Goal: Task Accomplishment & Management: Manage account settings

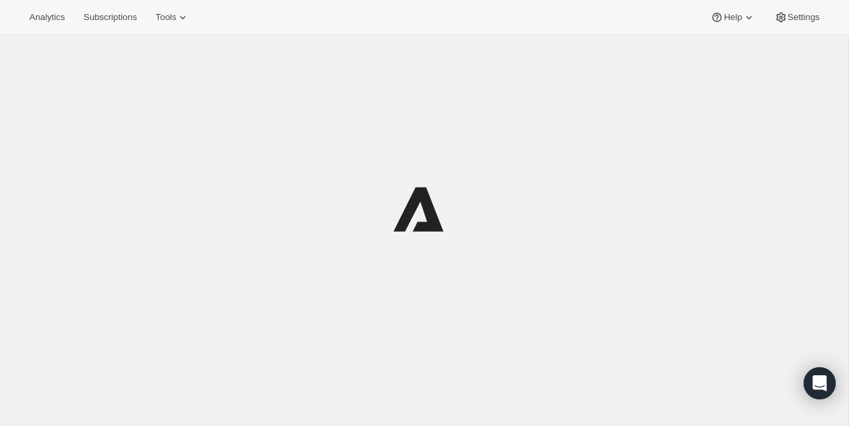
click at [187, 23] on icon at bounding box center [182, 17] width 13 height 13
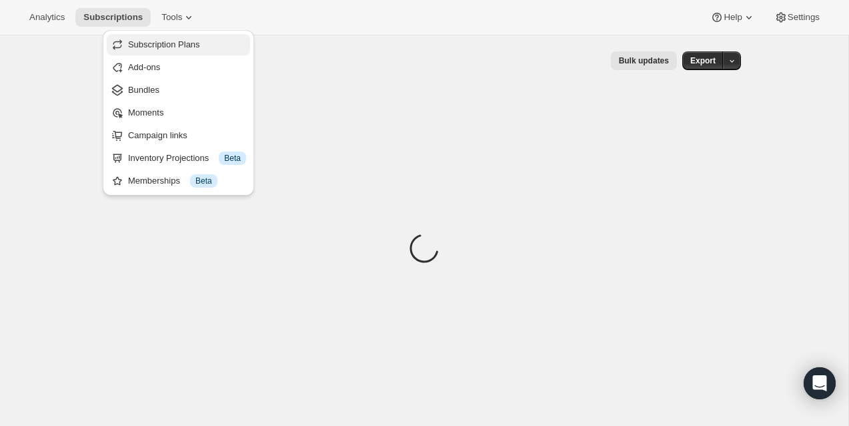
click at [181, 44] on span "Subscription Plans" at bounding box center [164, 44] width 72 height 10
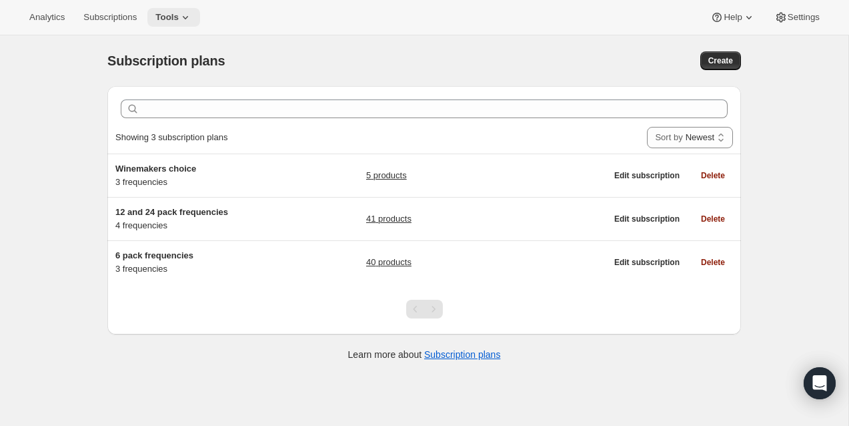
click at [189, 9] on button "Tools" at bounding box center [173, 17] width 53 height 19
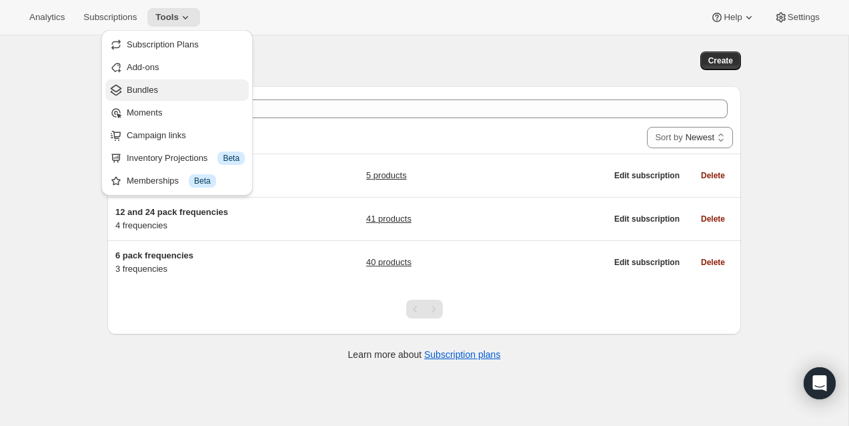
click at [192, 89] on span "Bundles" at bounding box center [186, 89] width 118 height 13
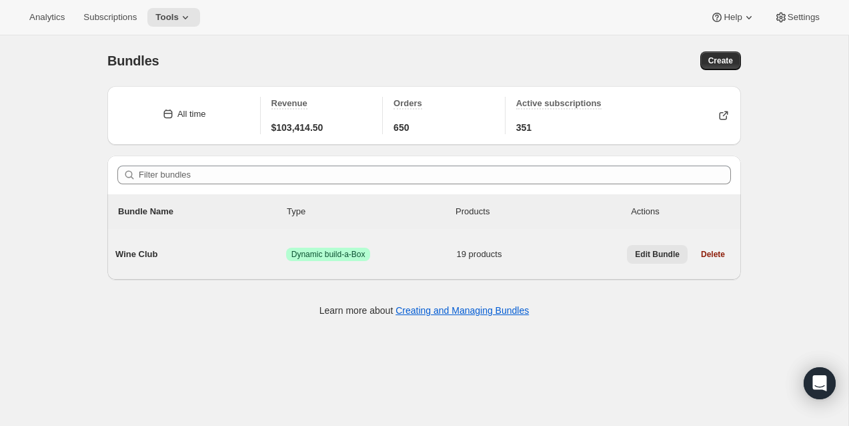
click at [649, 255] on span "Edit Bundle" at bounding box center [657, 254] width 45 height 11
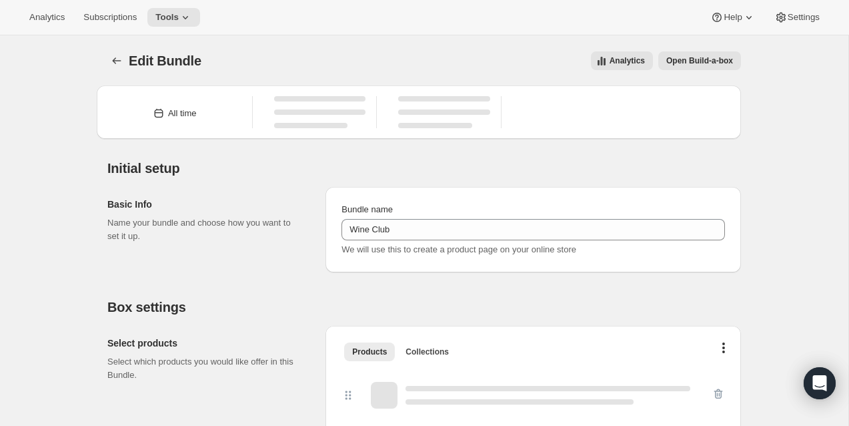
type input "Wine Club"
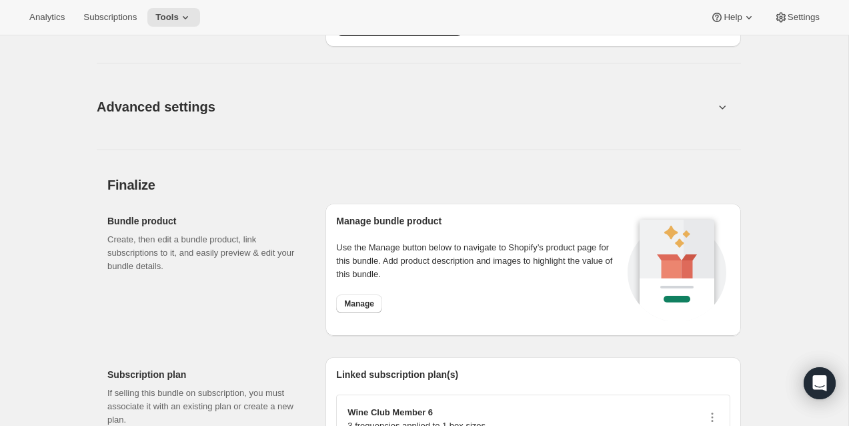
scroll to position [2136, 0]
